Goal: Transaction & Acquisition: Download file/media

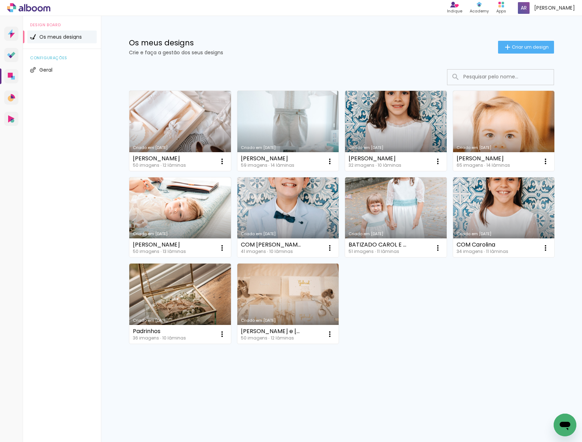
click at [177, 207] on link "Criado em [DATE]" at bounding box center [180, 217] width 102 height 80
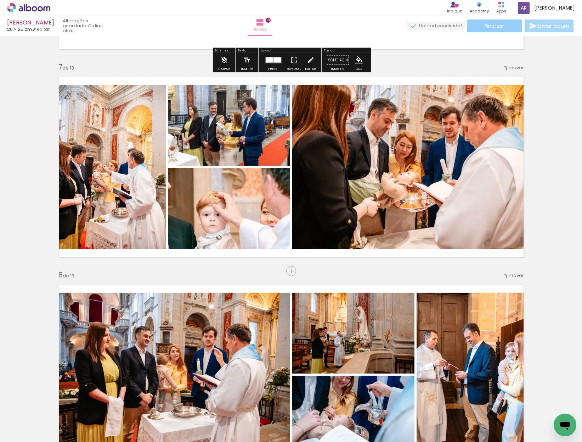
scroll to position [0, 0]
click at [494, 23] on span "Finalizar" at bounding box center [494, 25] width 19 height 5
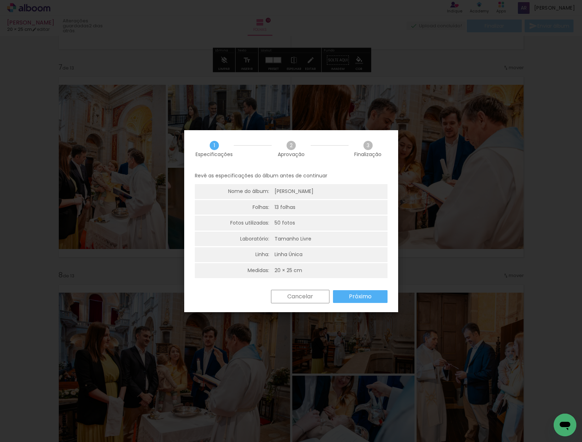
scroll to position [0, 0]
click at [0, 0] on slot "Próximo" at bounding box center [0, 0] width 0 height 0
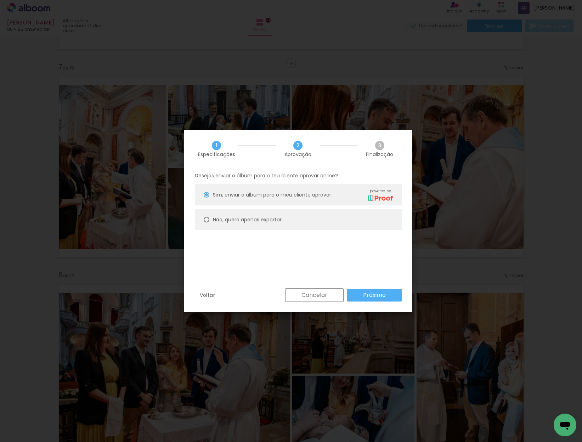
drag, startPoint x: 249, startPoint y: 224, endPoint x: 278, endPoint y: 246, distance: 35.9
click at [249, 224] on paper-radio-button "Não, quero apenas exportar" at bounding box center [298, 219] width 207 height 21
type paper-radio-button "on"
click at [0, 0] on slot "Próximo" at bounding box center [0, 0] width 0 height 0
type input "Alta, 300 DPI"
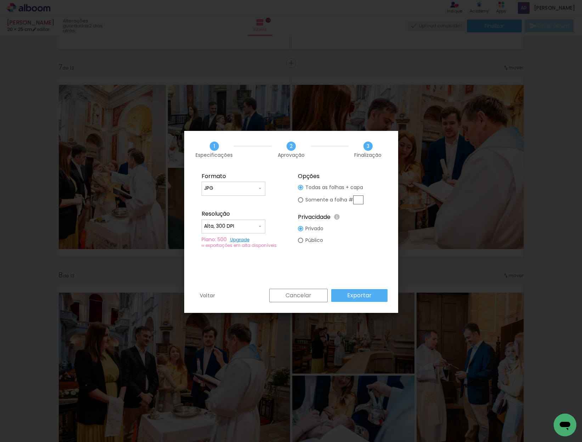
drag, startPoint x: 226, startPoint y: 204, endPoint x: 233, endPoint y: 207, distance: 7.6
type input "PDF"
click at [0, 0] on slot "Exportar" at bounding box center [0, 0] width 0 height 0
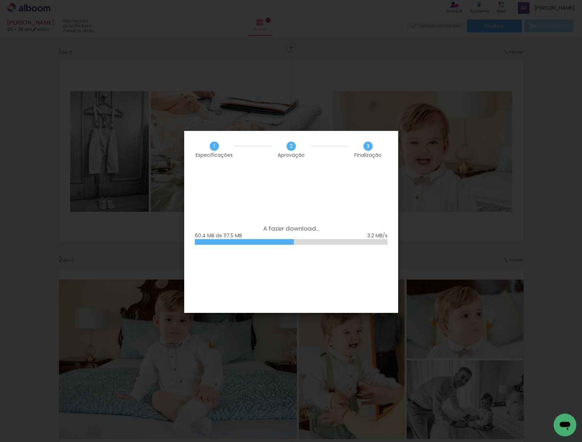
scroll to position [1231, 0]
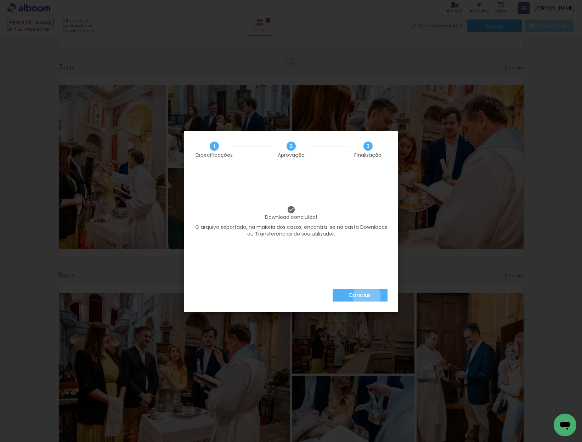
click at [0, 0] on slot "Concluir" at bounding box center [0, 0] width 0 height 0
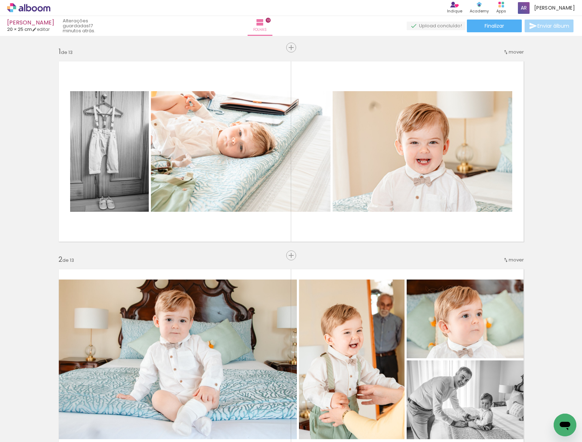
scroll to position [1231, 0]
